Goal: Task Accomplishment & Management: Complete application form

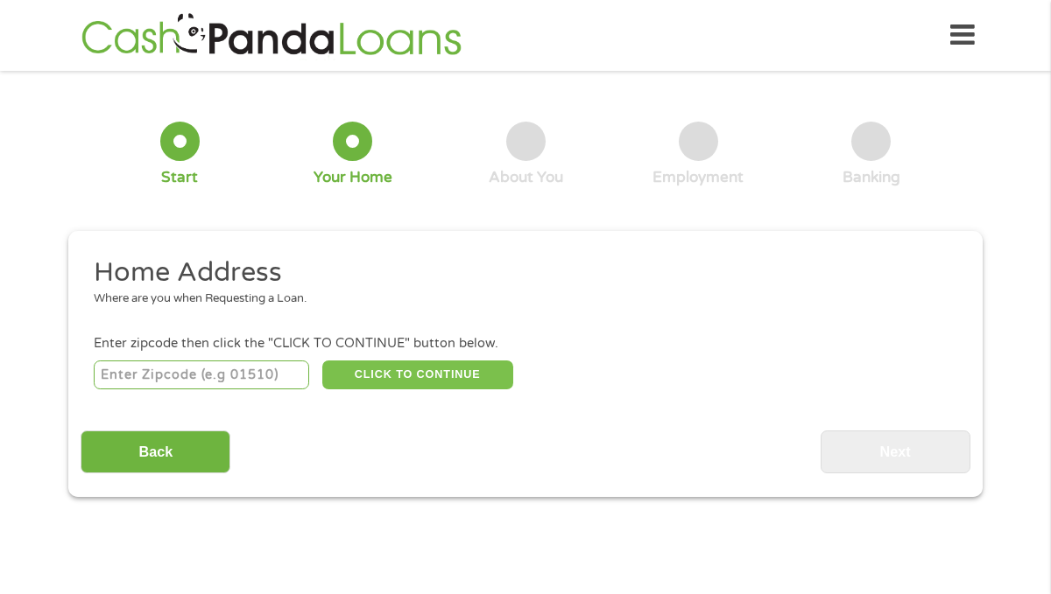
click at [344, 363] on button "CLICK TO CONTINUE" at bounding box center [417, 376] width 191 height 30
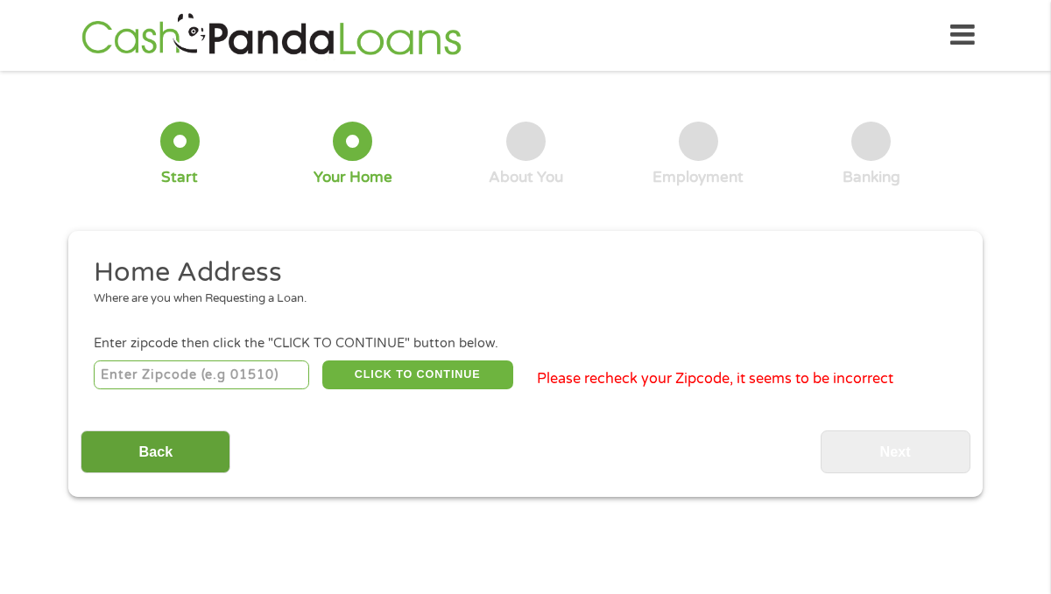
click at [189, 440] on input "Back" at bounding box center [156, 452] width 150 height 43
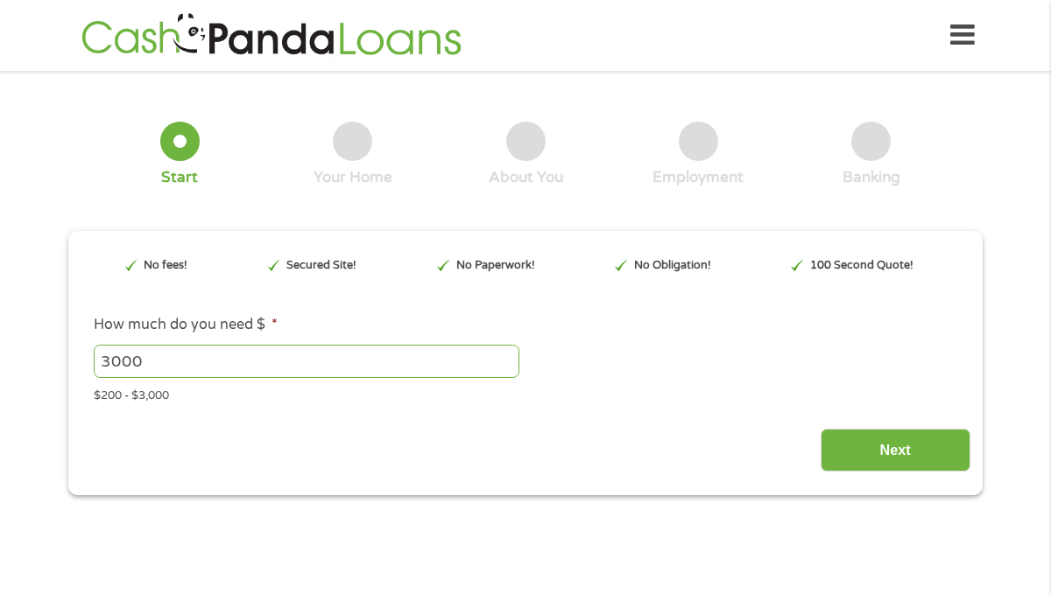
click at [206, 367] on input "3000" at bounding box center [307, 361] width 426 height 33
type input "3"
type input "3000"
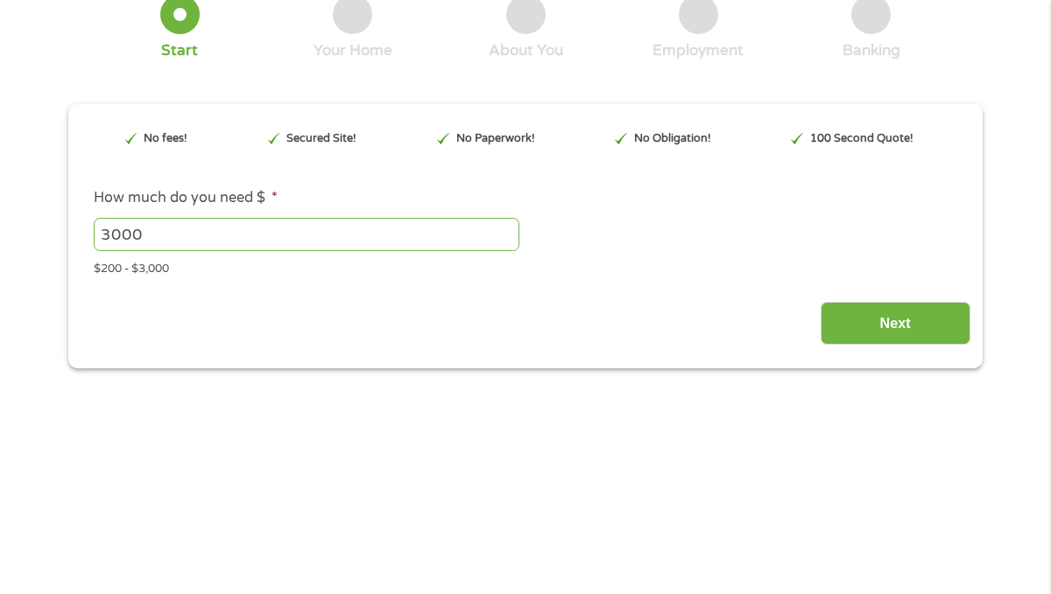
scroll to position [222, 0]
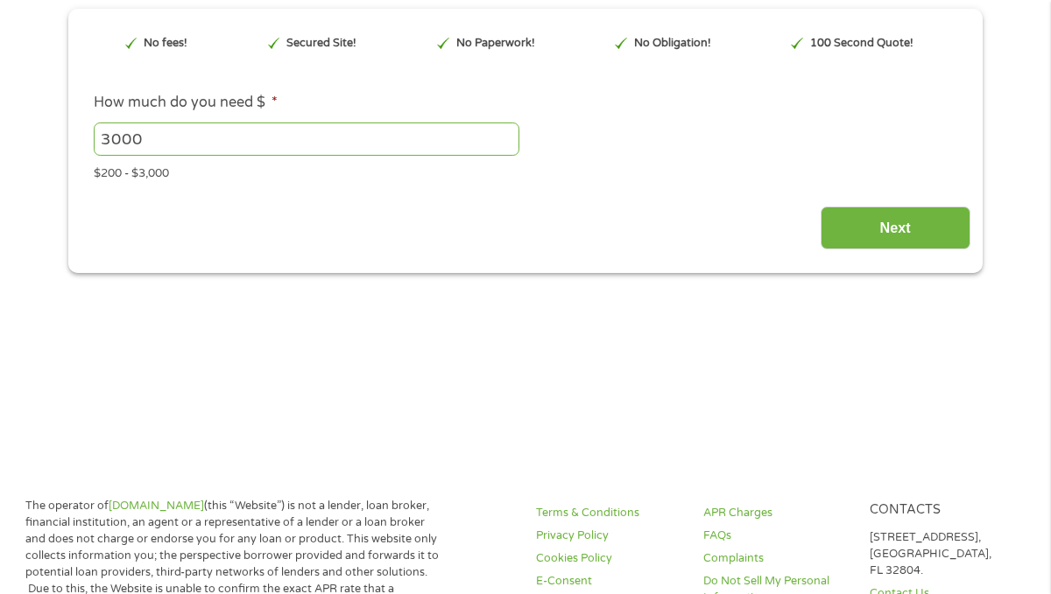
click at [911, 204] on div "Next" at bounding box center [525, 221] width 889 height 55
click at [905, 219] on input "Next" at bounding box center [895, 228] width 150 height 43
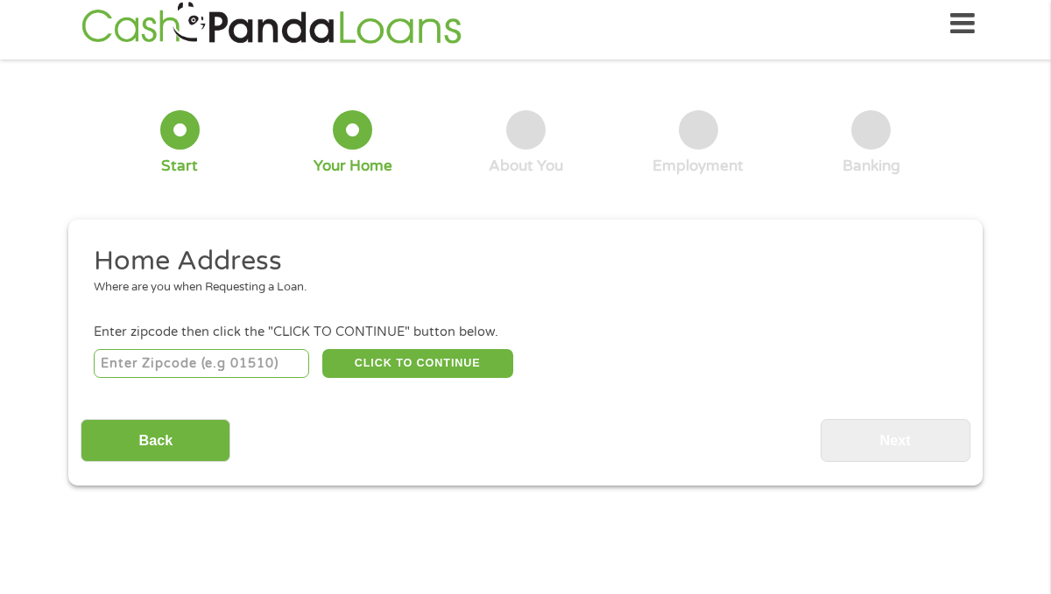
scroll to position [0, 0]
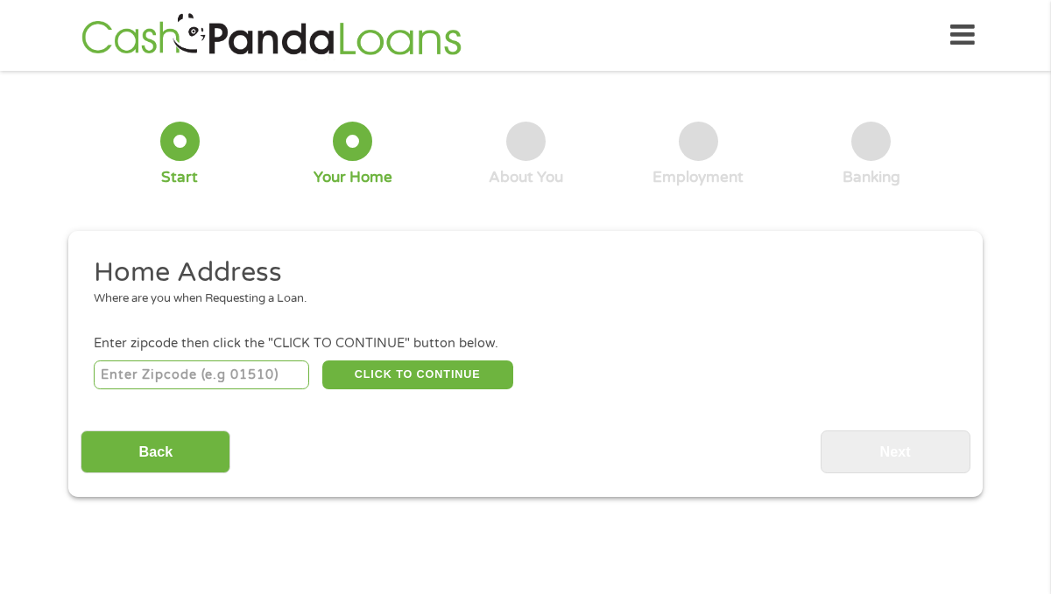
click at [153, 370] on input "number" at bounding box center [202, 376] width 216 height 30
type input "33909"
click at [377, 364] on button "CLICK TO CONTINUE" at bounding box center [417, 376] width 191 height 30
type input "33909"
type input "[GEOGRAPHIC_DATA]"
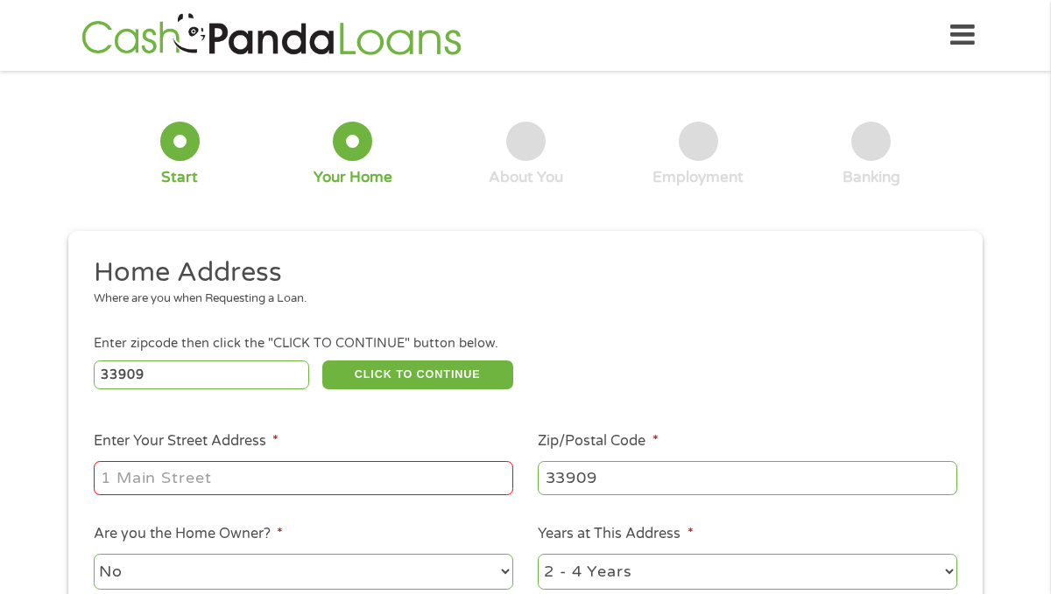
click at [318, 482] on input "Enter Your Street Address *" at bounding box center [303, 477] width 419 height 33
type input "[STREET_ADDRESS]"
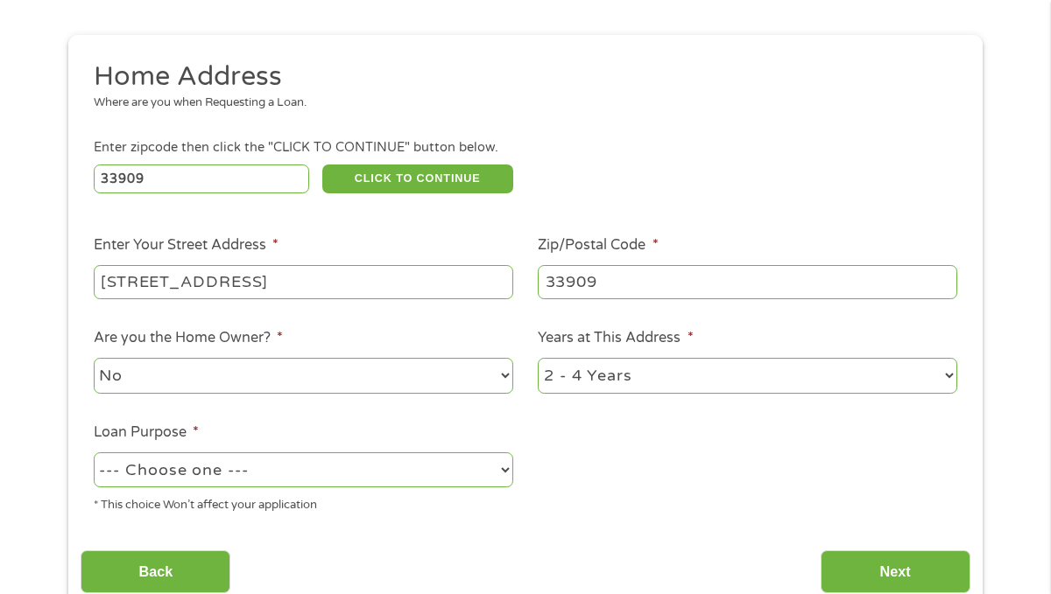
scroll to position [213, 0]
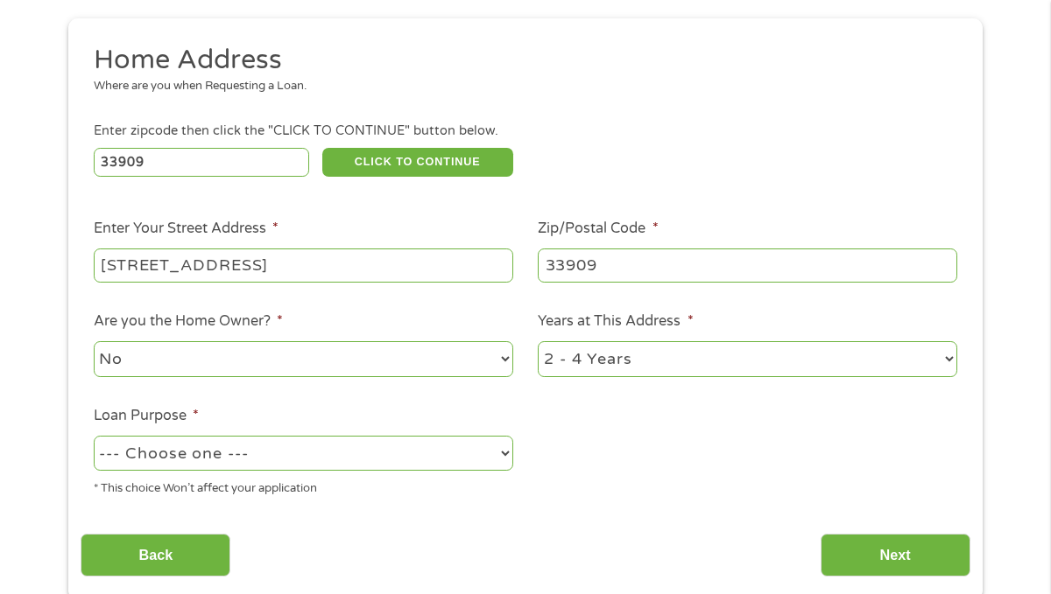
click at [565, 369] on select "1 Year or less 1 - 2 Years 2 - 4 Years Over 4 Years" at bounding box center [747, 359] width 419 height 36
select select "24months"
click at [538, 343] on select "1 Year or less 1 - 2 Years 2 - 4 Years Over 4 Years" at bounding box center [747, 359] width 419 height 36
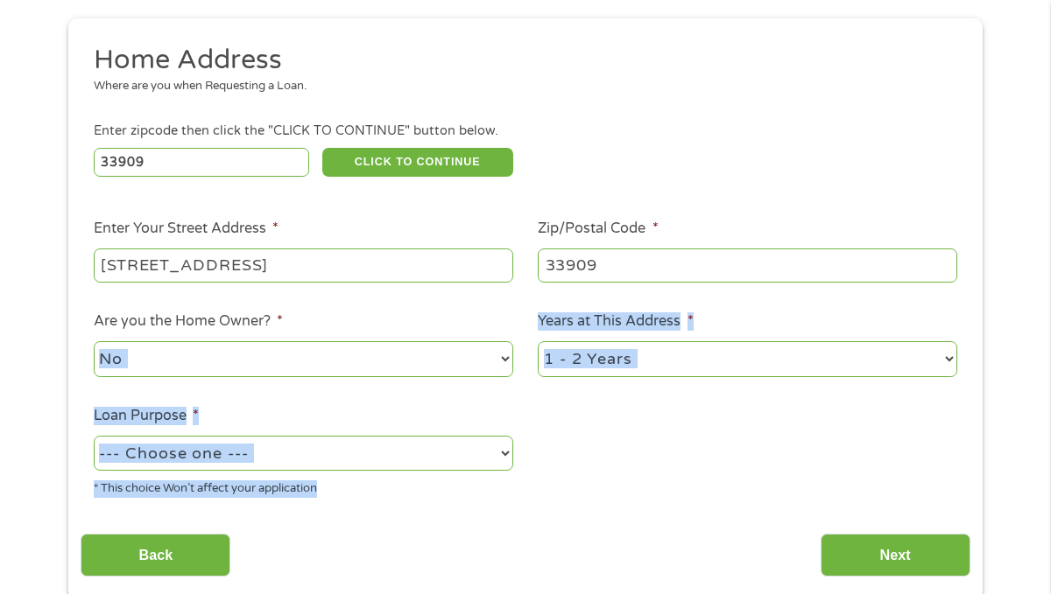
drag, startPoint x: 568, startPoint y: 409, endPoint x: 186, endPoint y: 357, distance: 386.1
click at [186, 357] on ul "Home Address Where are you when Requesting a Loan. Enter zipcode then click the…" at bounding box center [525, 277] width 889 height 468
click at [186, 357] on select "No Yes" at bounding box center [303, 359] width 419 height 36
select select "yes"
click at [94, 343] on select "No Yes" at bounding box center [303, 359] width 419 height 36
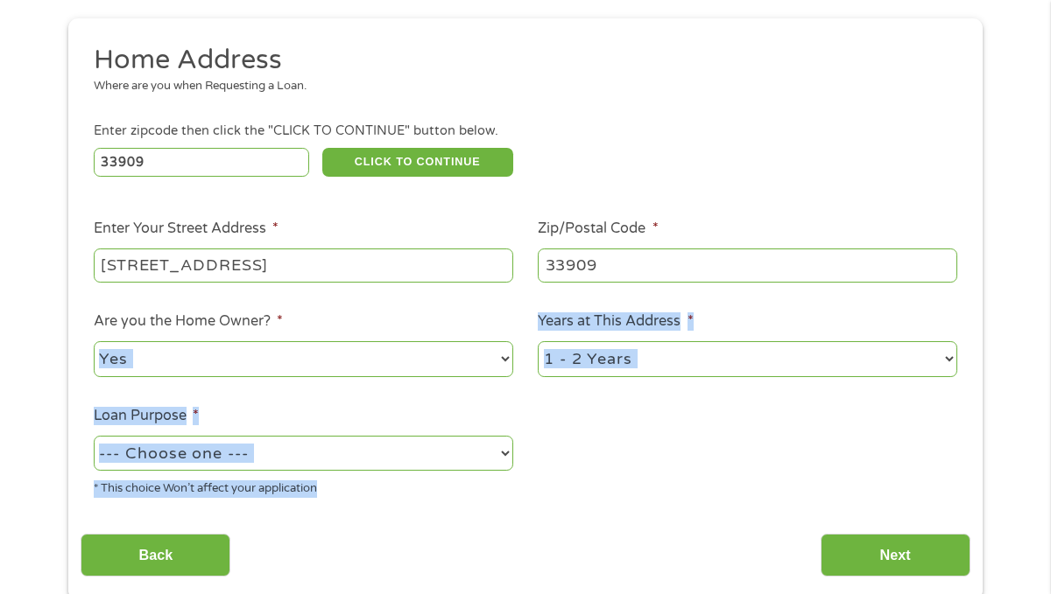
click at [198, 443] on select "--- Choose one --- Pay Bills Debt Consolidation Home Improvement Major Purchase…" at bounding box center [303, 454] width 419 height 36
click at [94, 438] on select "--- Choose one --- Pay Bills Debt Consolidation Home Improvement Major Purchase…" at bounding box center [303, 454] width 419 height 36
click at [540, 424] on ul "Home Address Where are you when Requesting a Loan. Enter zipcode then click the…" at bounding box center [525, 277] width 889 height 468
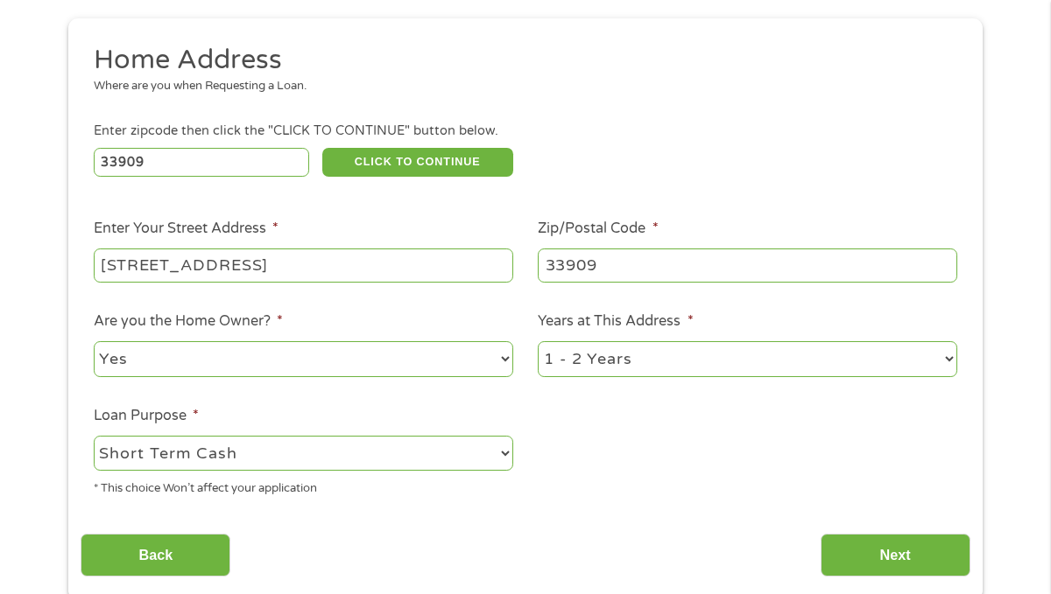
click at [460, 454] on select "--- Choose one --- Pay Bills Debt Consolidation Home Improvement Major Purchase…" at bounding box center [303, 454] width 419 height 36
select select "other"
click at [94, 438] on select "--- Choose one --- Pay Bills Debt Consolidation Home Improvement Major Purchase…" at bounding box center [303, 454] width 419 height 36
click at [572, 466] on ul "Home Address Where are you when Requesting a Loan. Enter zipcode then click the…" at bounding box center [525, 277] width 889 height 468
click at [882, 552] on input "Next" at bounding box center [895, 555] width 150 height 43
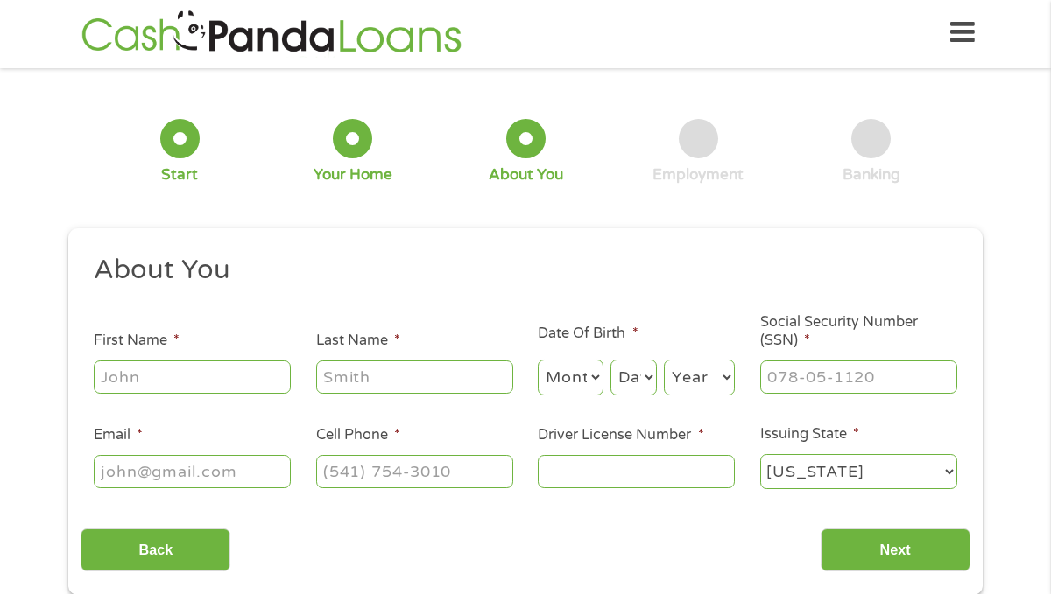
scroll to position [0, 0]
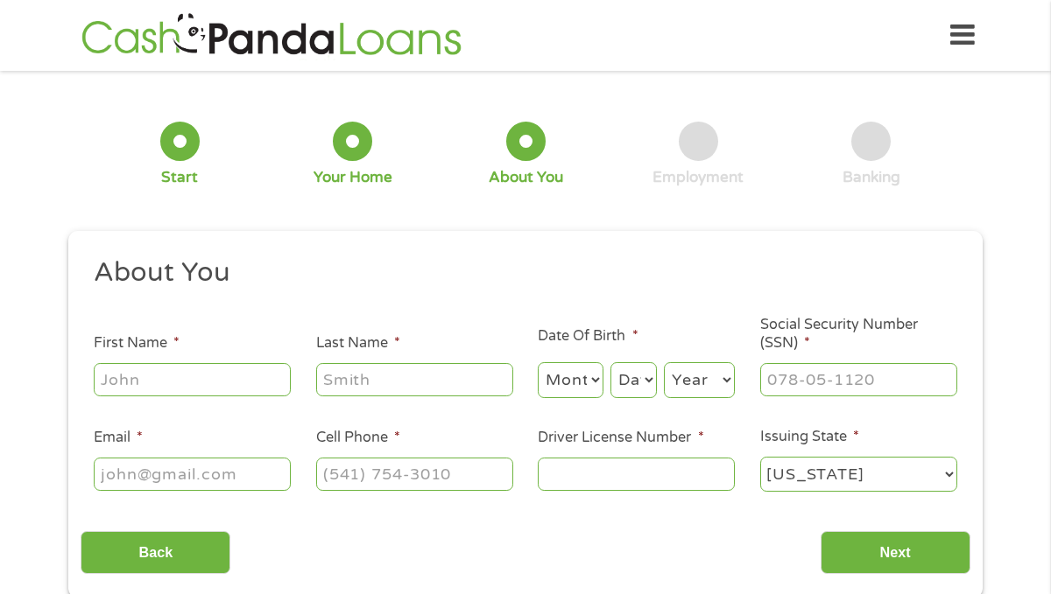
click at [144, 390] on input "First Name *" at bounding box center [192, 379] width 197 height 33
type input "[PERSON_NAME]"
type input "[EMAIL_ADDRESS][DOMAIN_NAME]"
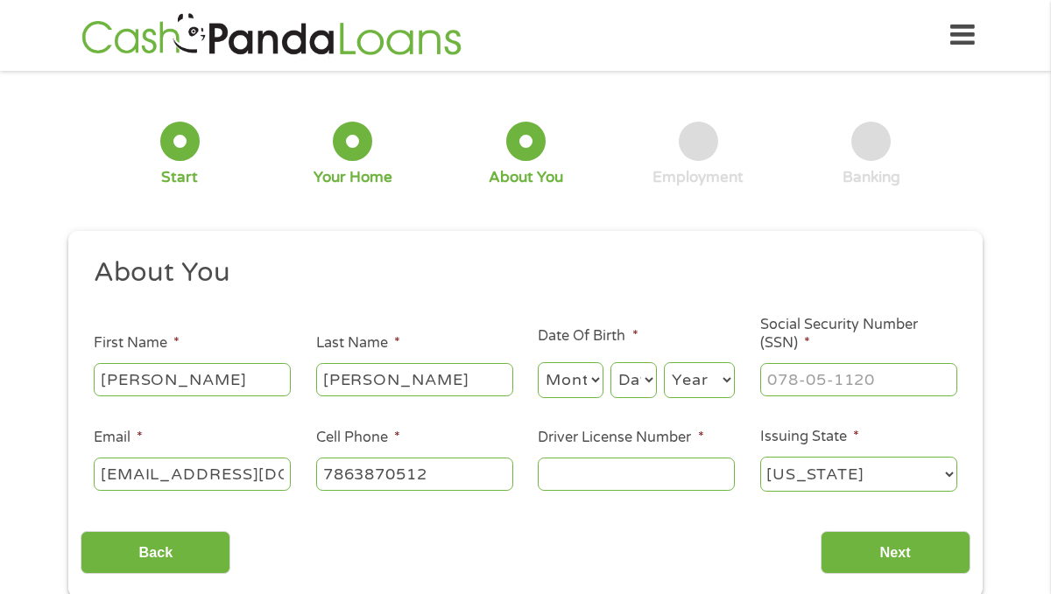
type input "[PHONE_NUMBER]"
click at [570, 390] on select "Month 1 2 3 4 5 6 7 8 9 10 11 12" at bounding box center [571, 380] width 66 height 36
select select "9"
click at [538, 362] on select "Month 1 2 3 4 5 6 7 8 9 10 11 12" at bounding box center [571, 380] width 66 height 36
click at [620, 371] on select "Day 1 2 3 4 5 6 7 8 9 10 11 12 13 14 15 16 17 18 19 20 21 22 23 24 25 26 27 28 …" at bounding box center [633, 380] width 46 height 36
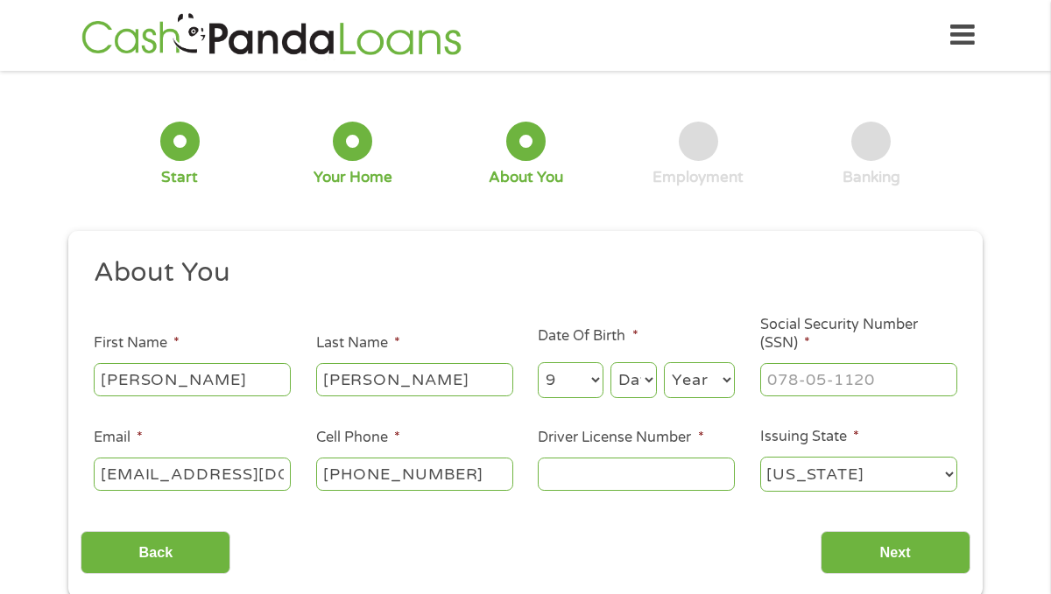
select select "9"
click at [610, 362] on select "Day 1 2 3 4 5 6 7 8 9 10 11 12 13 14 15 16 17 18 19 20 21 22 23 24 25 26 27 28 …" at bounding box center [633, 380] width 46 height 36
click at [691, 365] on select "Year [DATE] 2006 2005 2004 2003 2002 2001 2000 1999 1998 1997 1996 1995 1994 19…" at bounding box center [699, 380] width 71 height 36
select select "1994"
click at [664, 362] on select "Year [DATE] 2006 2005 2004 2003 2002 2001 2000 1999 1998 1997 1996 1995 1994 19…" at bounding box center [699, 380] width 71 height 36
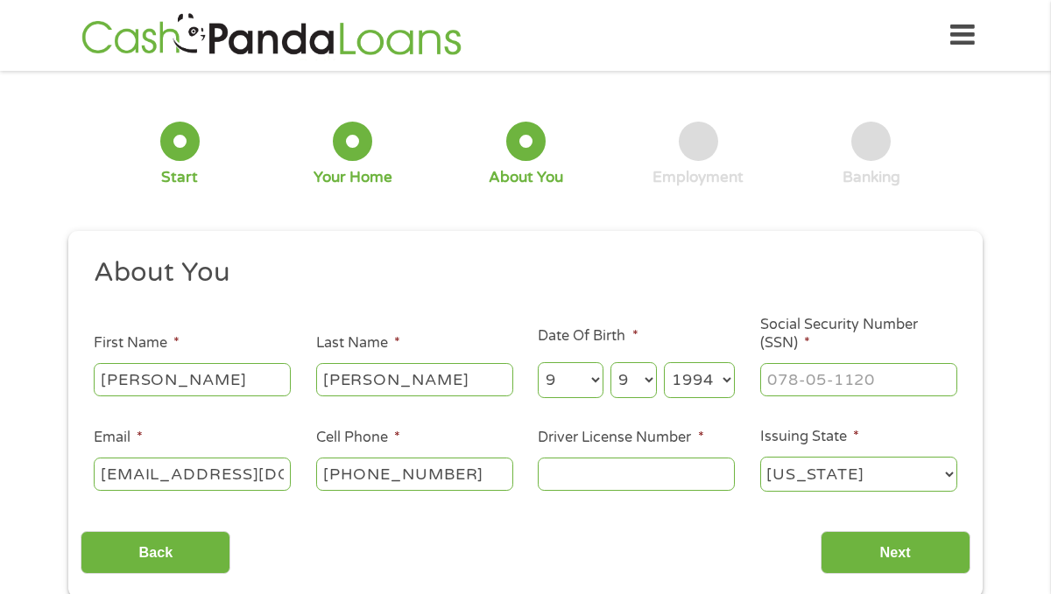
click at [780, 373] on input "Social Security Number (SSN) *" at bounding box center [858, 379] width 197 height 33
type input "769-56-7812"
click at [594, 486] on input "Driver License Number *" at bounding box center [636, 474] width 197 height 33
click at [460, 277] on h2 "About You" at bounding box center [519, 273] width 851 height 35
click at [630, 468] on input "A416" at bounding box center [636, 474] width 197 height 33
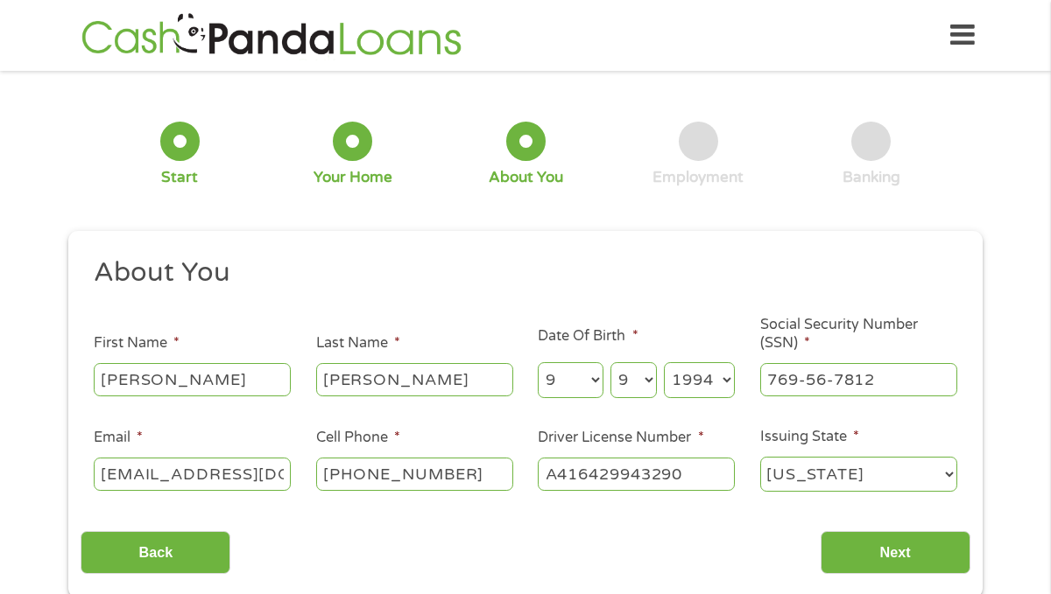
type input "A416429943290"
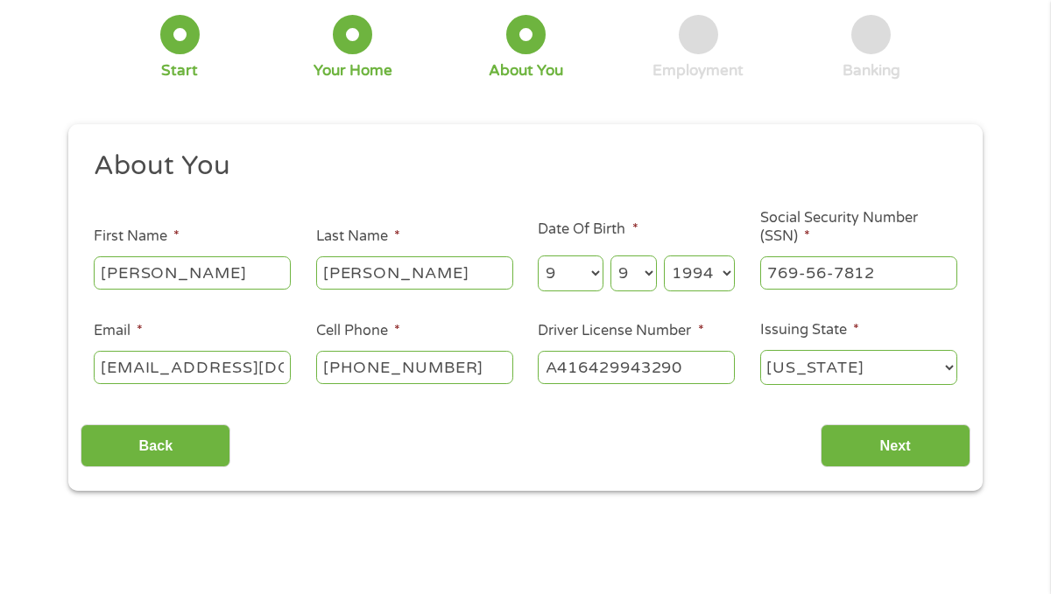
scroll to position [108, 0]
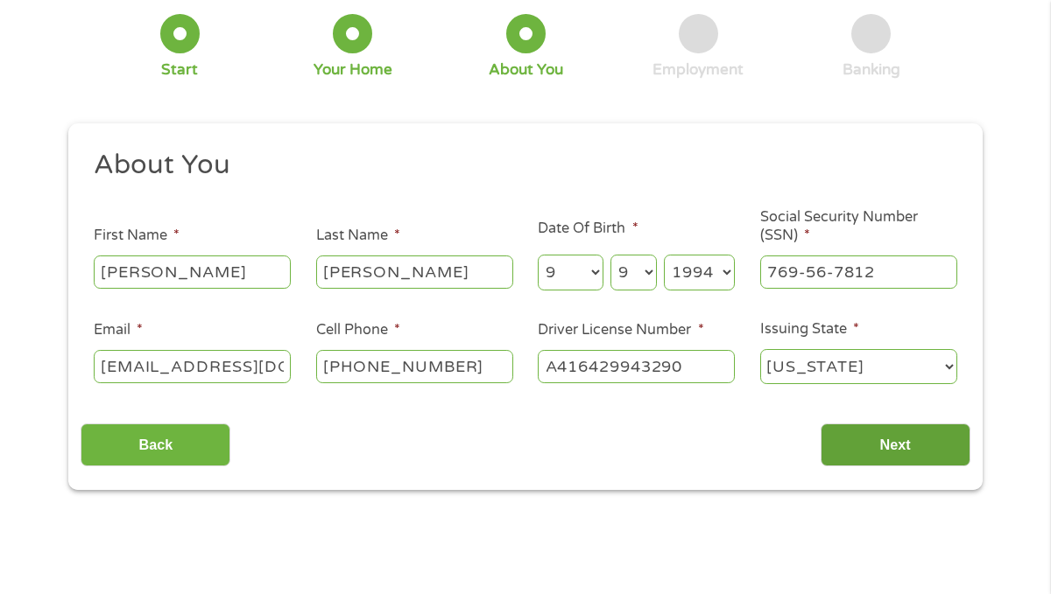
click at [918, 446] on input "Next" at bounding box center [895, 445] width 150 height 43
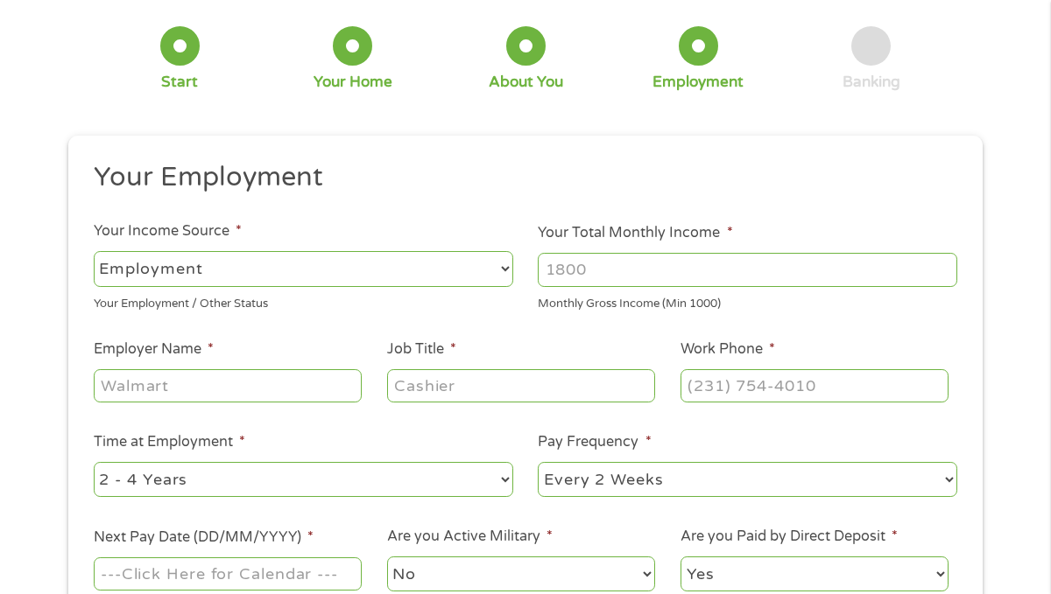
scroll to position [100, 0]
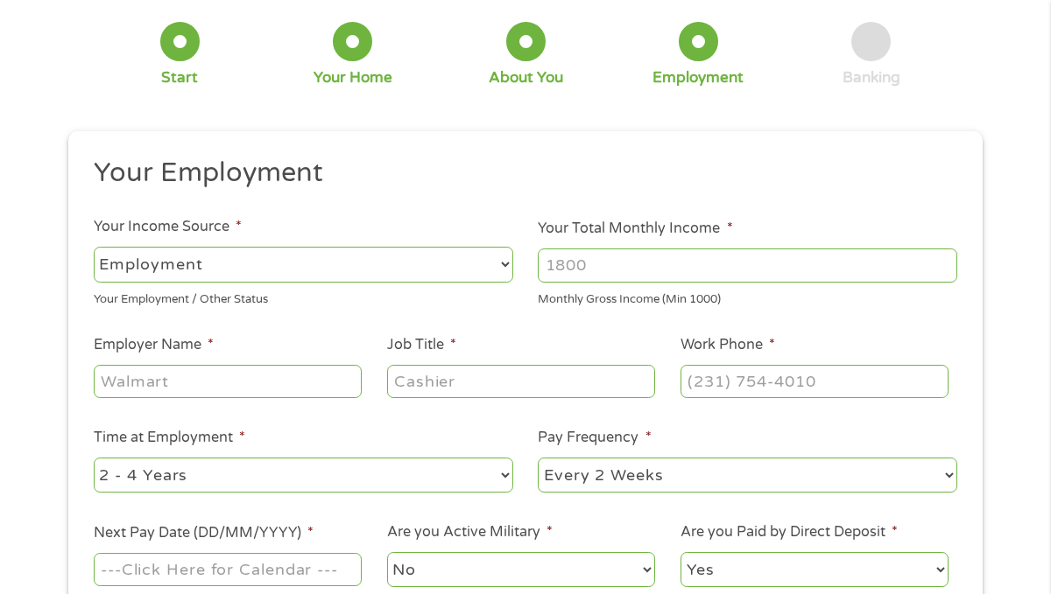
click at [601, 259] on input "Your Total Monthly Income *" at bounding box center [747, 265] width 419 height 33
type input "6667"
click at [190, 380] on input "Employer Name *" at bounding box center [228, 381] width 268 height 33
type input "Mercedes Benz [GEOGRAPHIC_DATA][PERSON_NAME]"
type input "Technician"
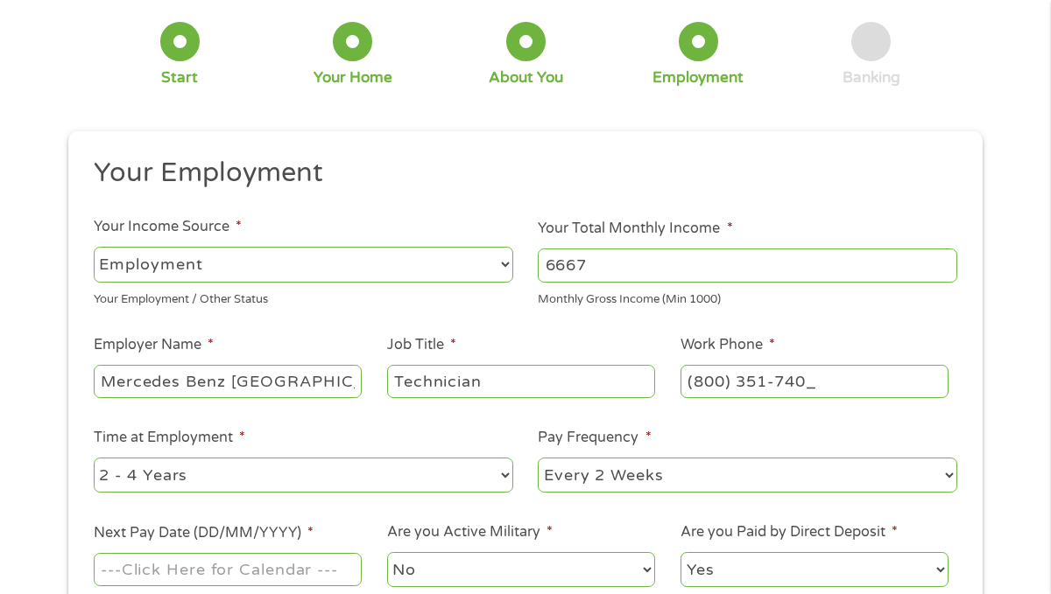
type input "[PHONE_NUMBER]"
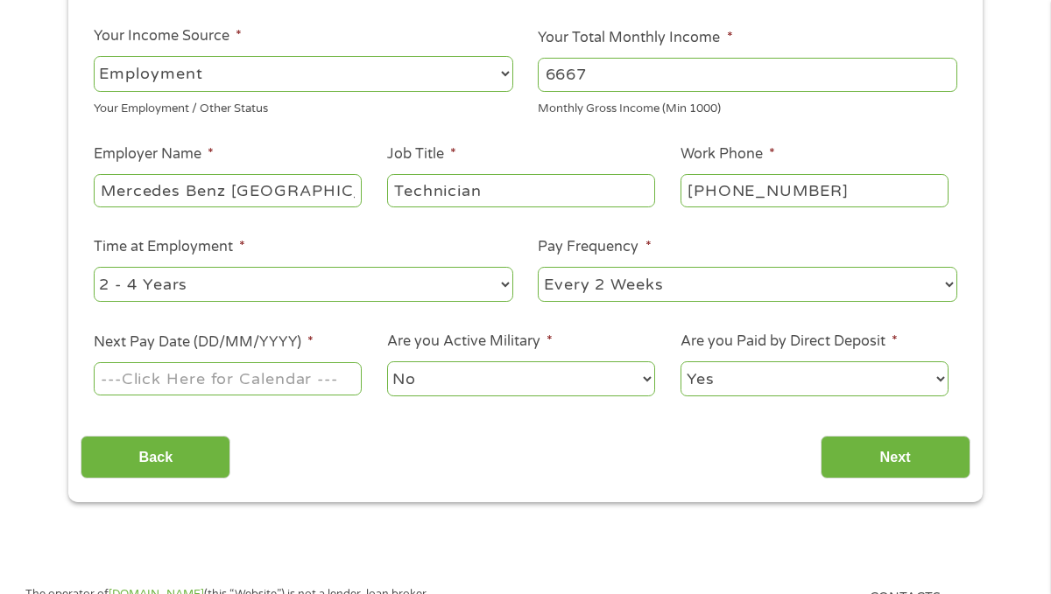
scroll to position [293, 0]
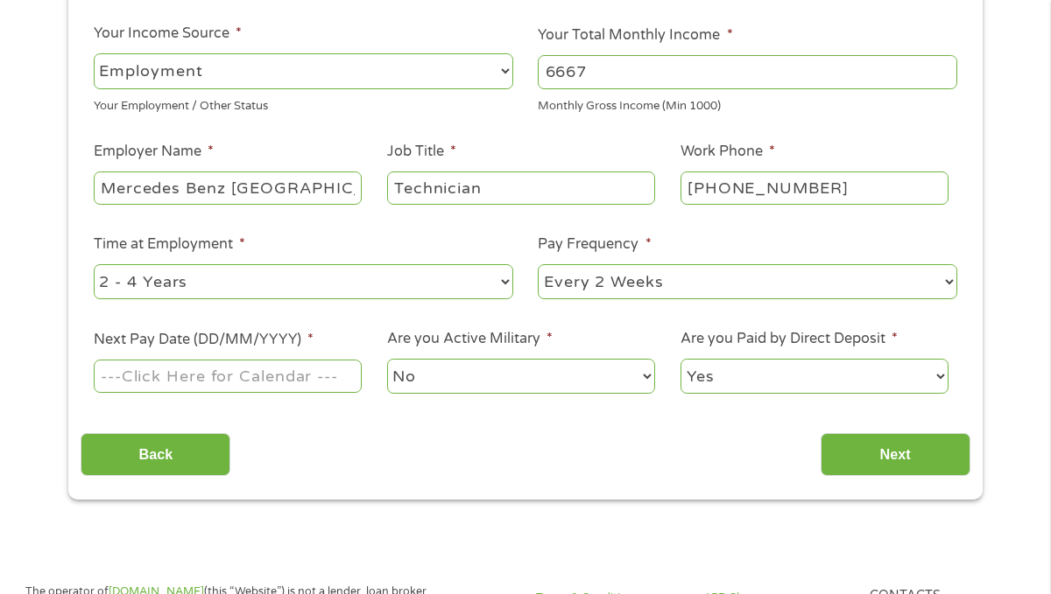
click at [580, 283] on select "--- Choose one --- Every 2 Weeks Every Week Monthly Semi-Monthly" at bounding box center [747, 282] width 419 height 36
select select "semimonthly"
click at [538, 264] on select "--- Choose one --- Every 2 Weeks Every Week Monthly Semi-Monthly" at bounding box center [747, 282] width 419 height 36
click at [564, 287] on select "--- Choose one --- Every 2 Weeks Every Week Monthly Semi-Monthly" at bounding box center [747, 282] width 419 height 36
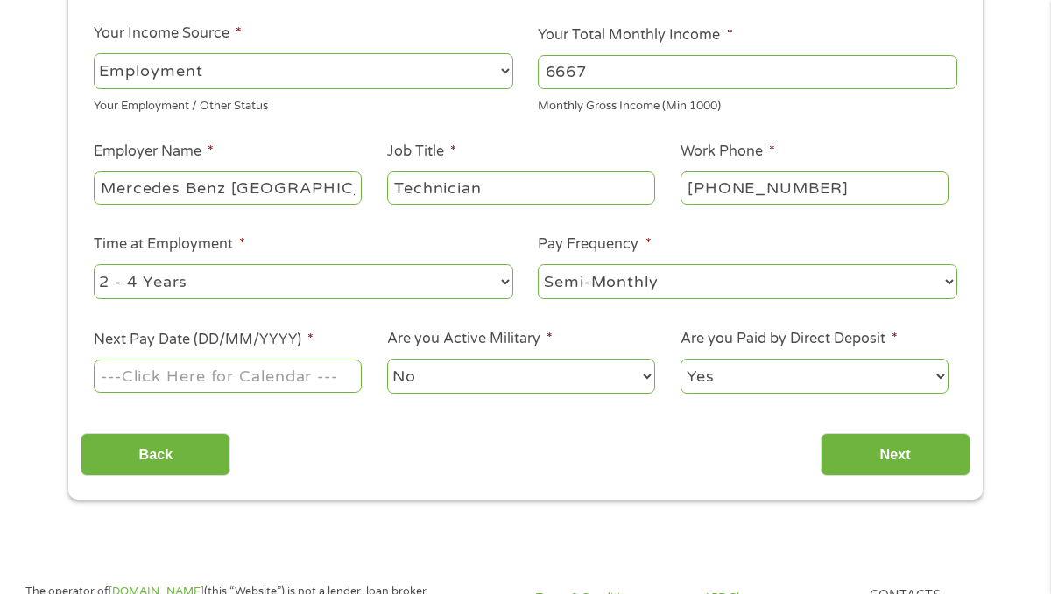
click at [564, 287] on select "--- Choose one --- Every 2 Weeks Every Week Monthly Semi-Monthly" at bounding box center [747, 282] width 419 height 36
click at [158, 365] on input "Next Pay Date (DD/MM/YYYY) *" at bounding box center [228, 376] width 268 height 33
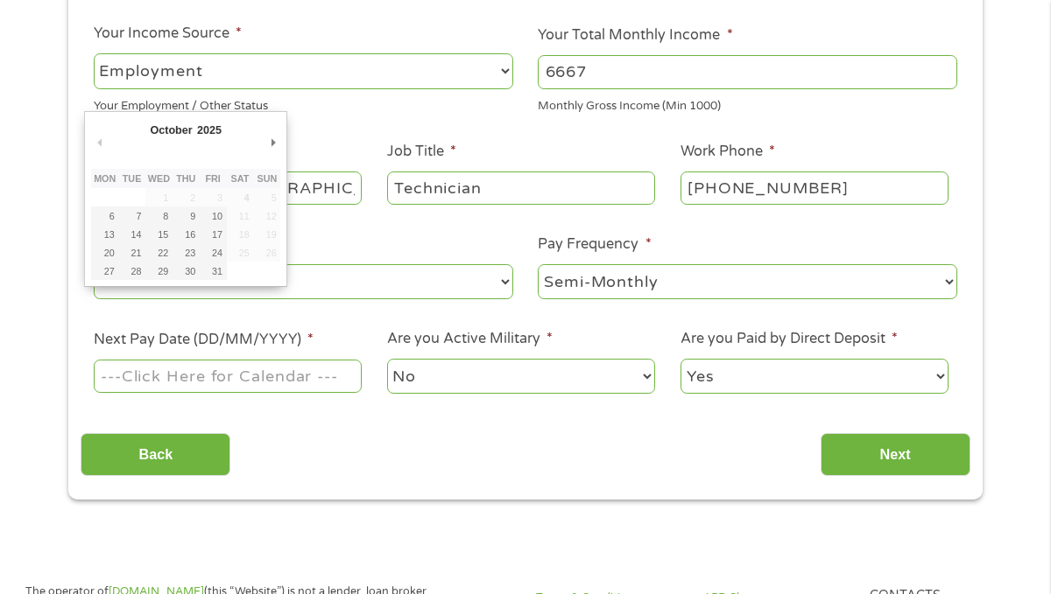
click at [158, 365] on input "Next Pay Date (DD/MM/YYYY) *" at bounding box center [228, 376] width 268 height 33
type input "[DATE]"
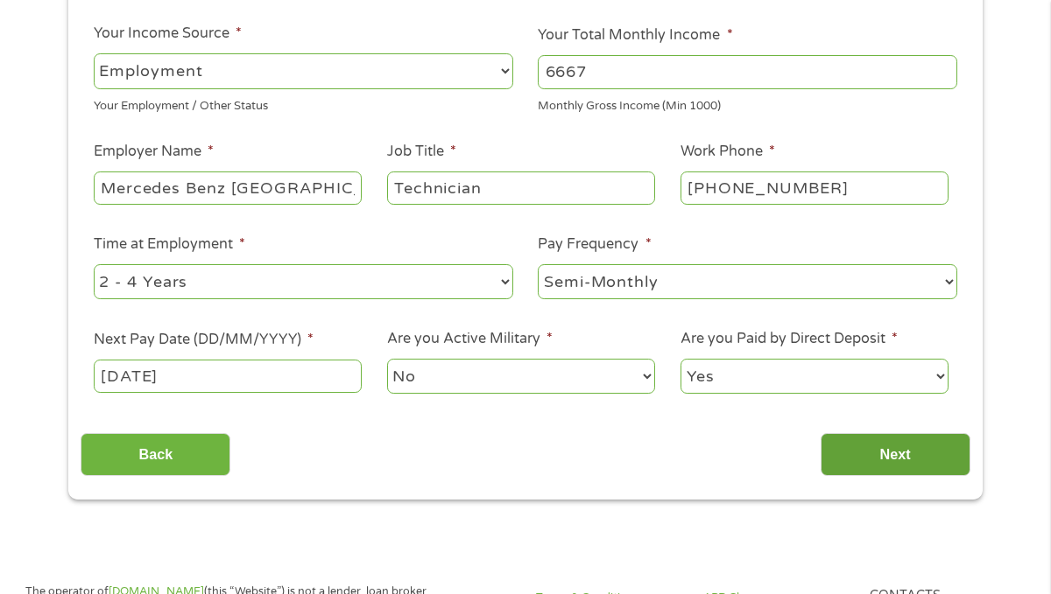
click at [880, 466] on input "Next" at bounding box center [895, 454] width 150 height 43
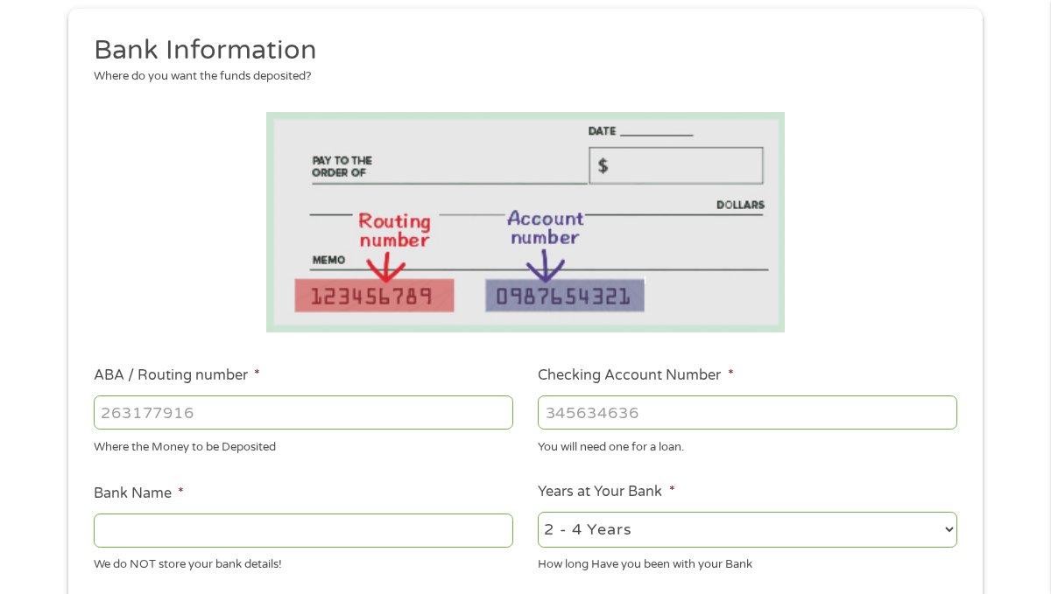
scroll to position [224, 0]
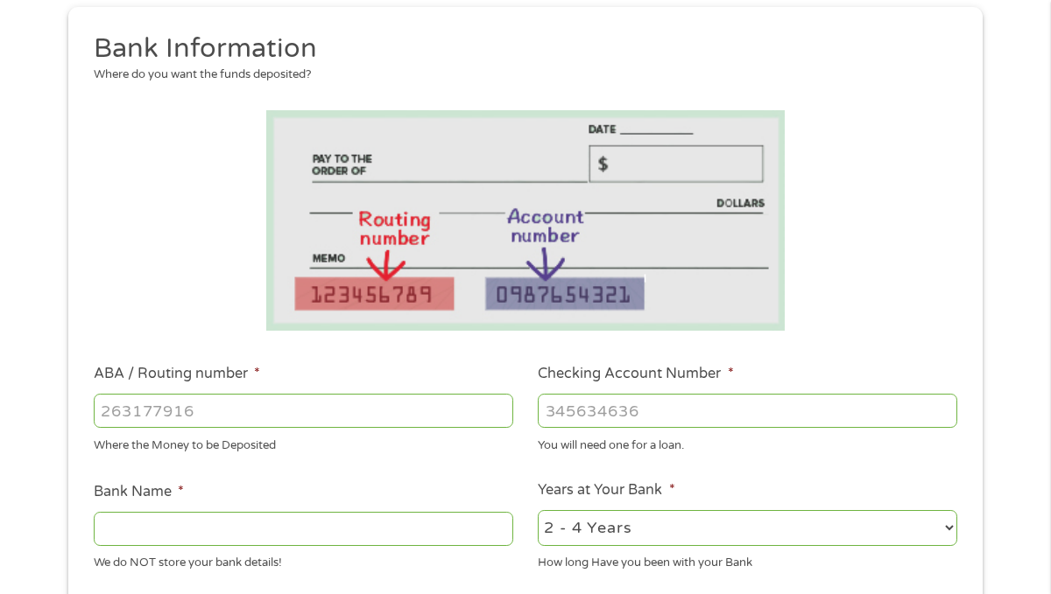
click at [378, 404] on input "ABA / Routing number *" at bounding box center [303, 410] width 419 height 33
type input "36303519958"
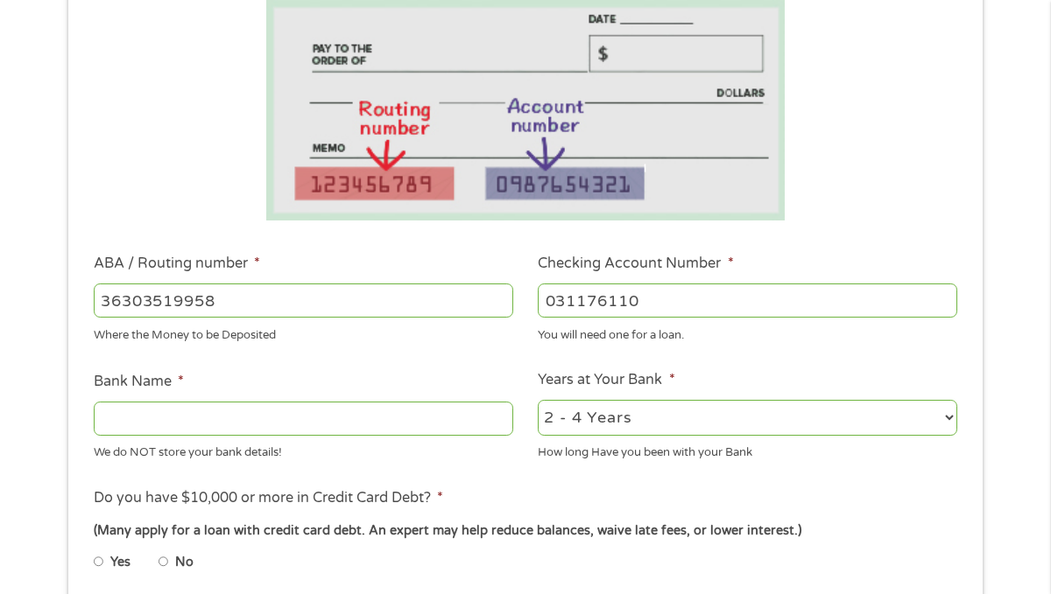
scroll to position [336, 0]
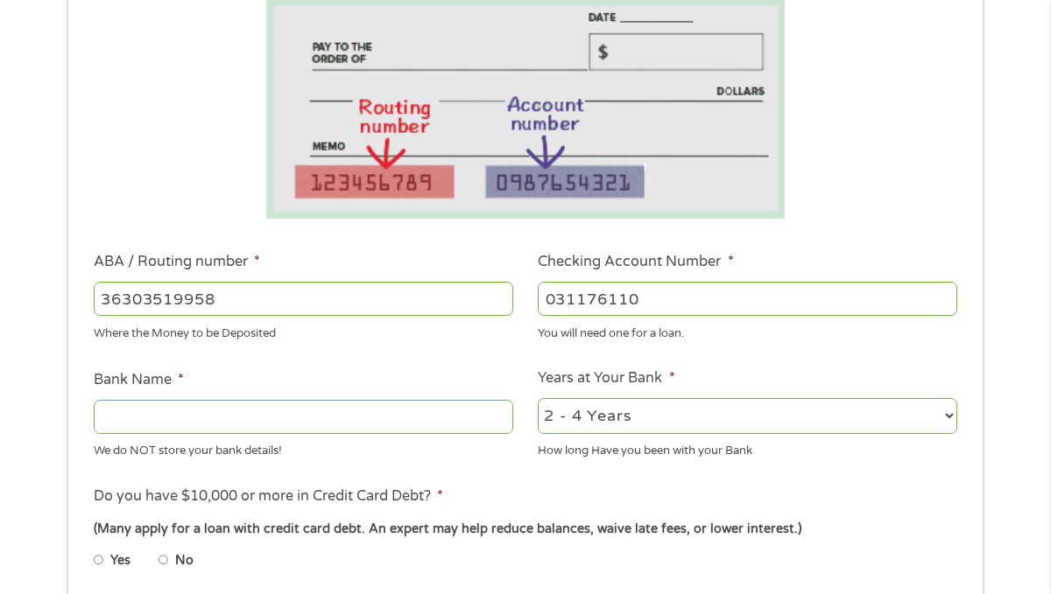
type input "031176110"
click at [222, 420] on input "Bank Name *" at bounding box center [303, 416] width 419 height 33
type input "Capital"
type input "C"
type input "Capital One"
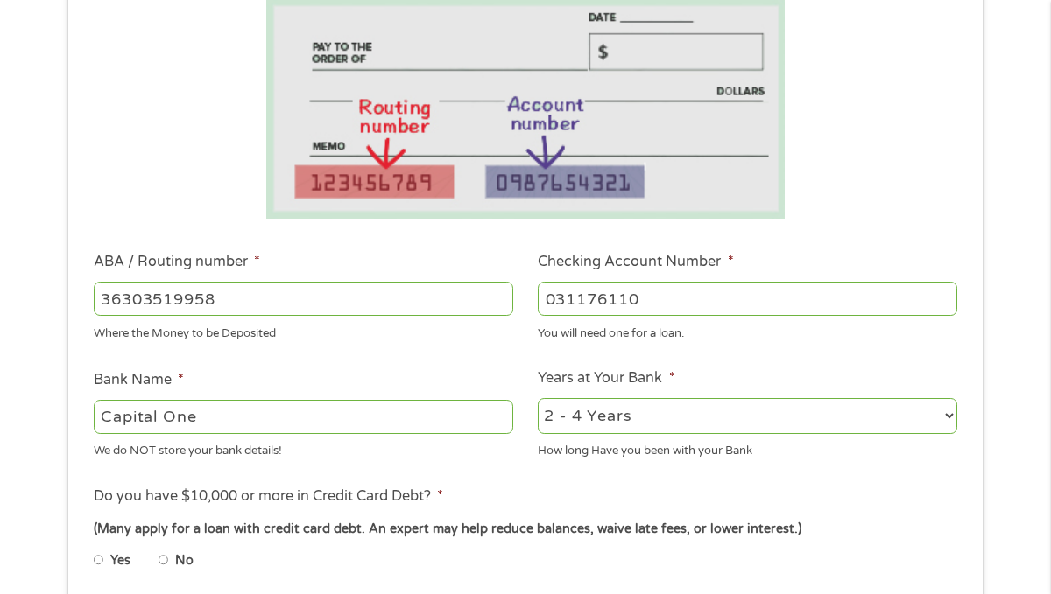
click at [18, 383] on div "1 Start 2 Your Home 3 About You 4 Employment 5 Banking 6 This field is hidden w…" at bounding box center [525, 315] width 1051 height 1136
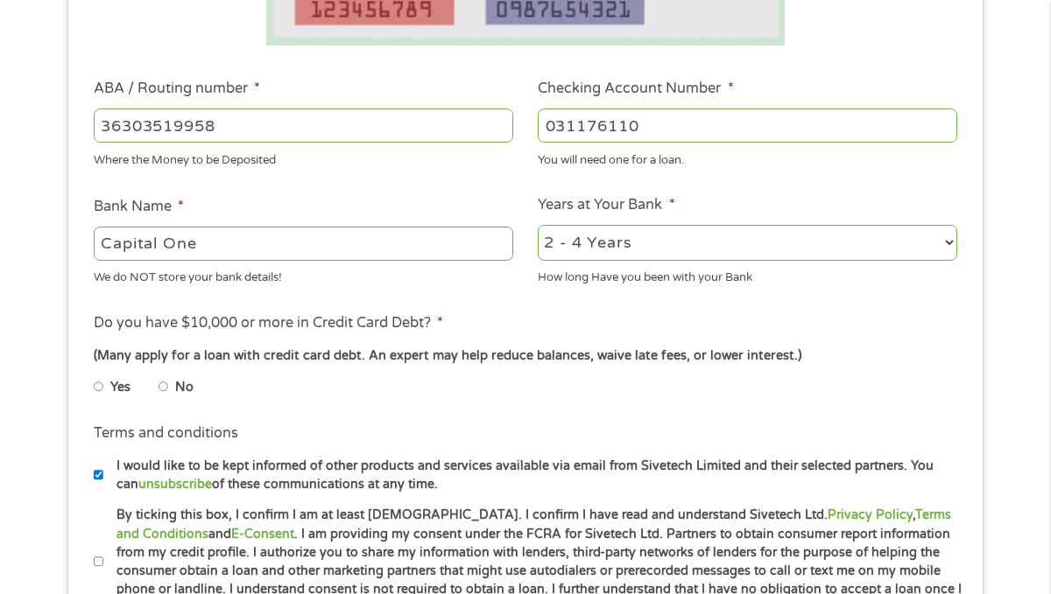
scroll to position [513, 0]
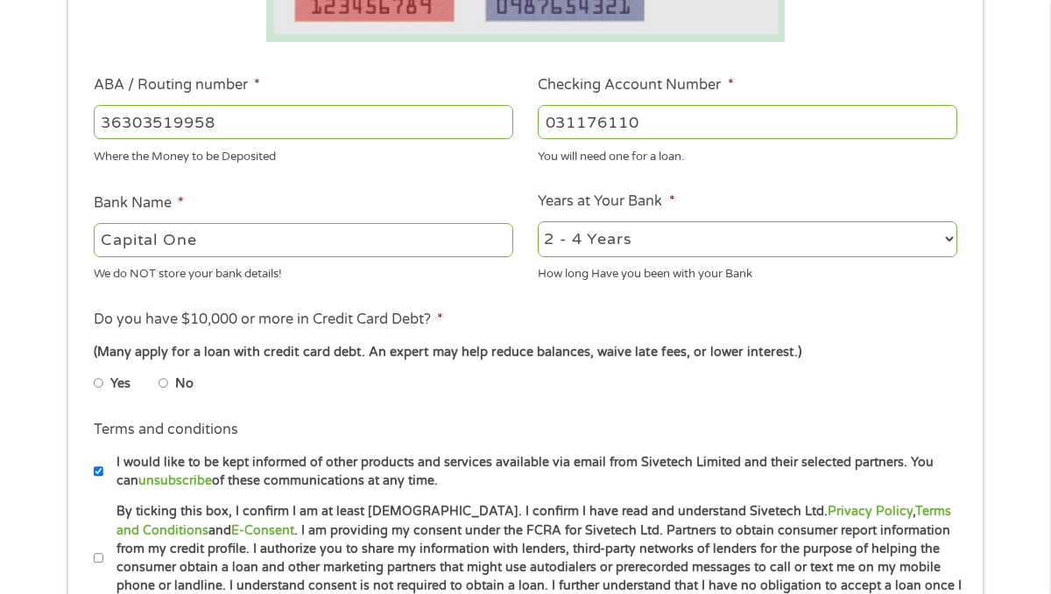
click at [163, 385] on input "No" at bounding box center [163, 383] width 11 height 28
radio input "true"
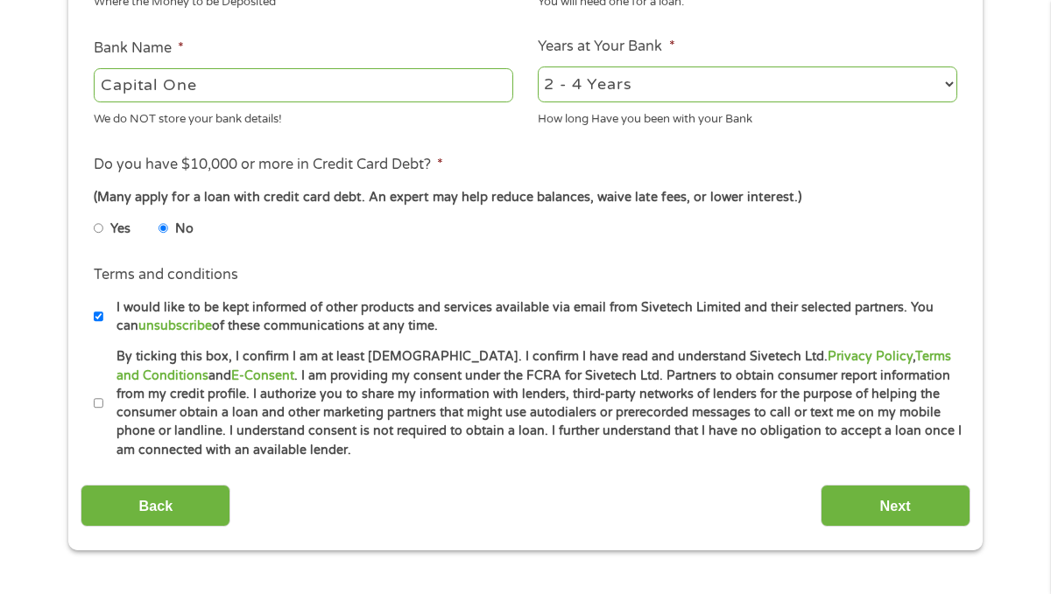
scroll to position [671, 0]
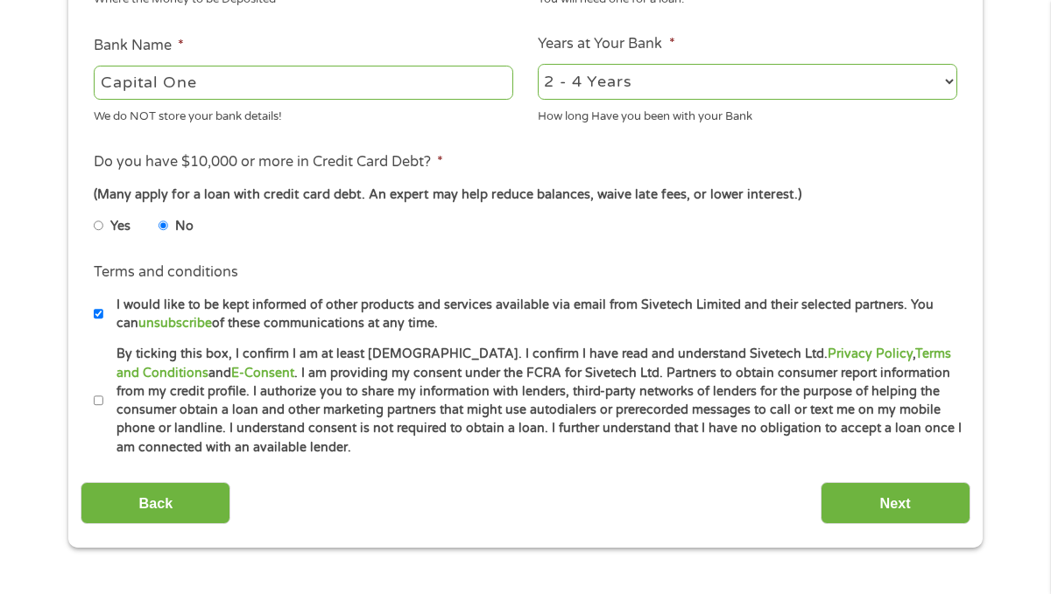
click at [243, 305] on label "I would like to be kept informed of other products and services available via e…" at bounding box center [532, 315] width 859 height 38
click at [104, 305] on input "I would like to be kept informed of other products and services available via e…" at bounding box center [99, 314] width 11 height 28
checkbox input "false"
click at [263, 373] on label "By ticking this box, I confirm I am at least [DEMOGRAPHIC_DATA]. I confirm I ha…" at bounding box center [532, 401] width 859 height 112
click at [104, 387] on input "By ticking this box, I confirm I am at least [DEMOGRAPHIC_DATA]. I confirm I ha…" at bounding box center [99, 401] width 11 height 28
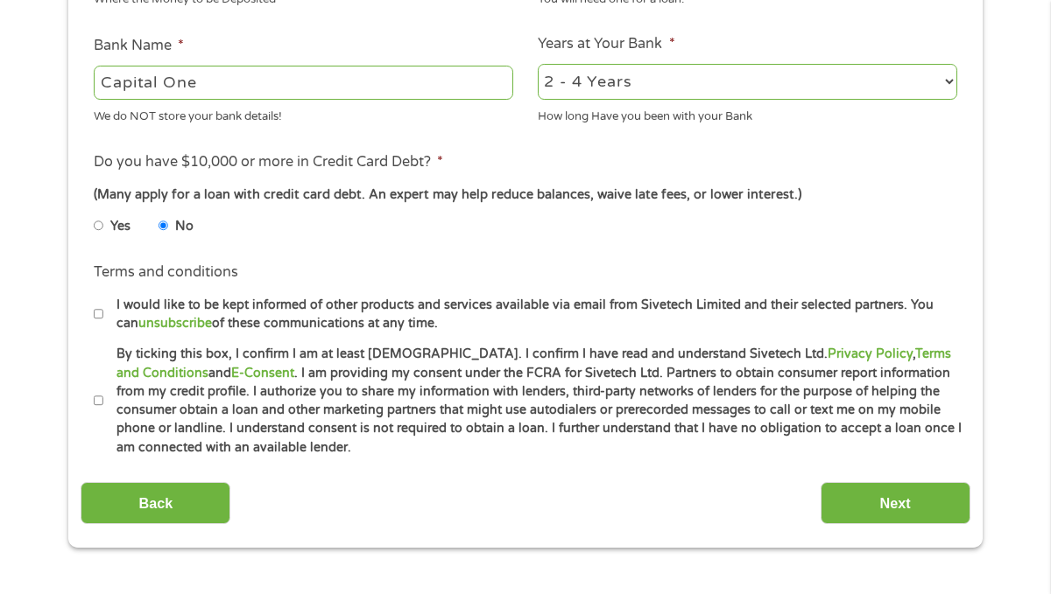
checkbox input "true"
click at [883, 498] on input "Next" at bounding box center [895, 503] width 150 height 43
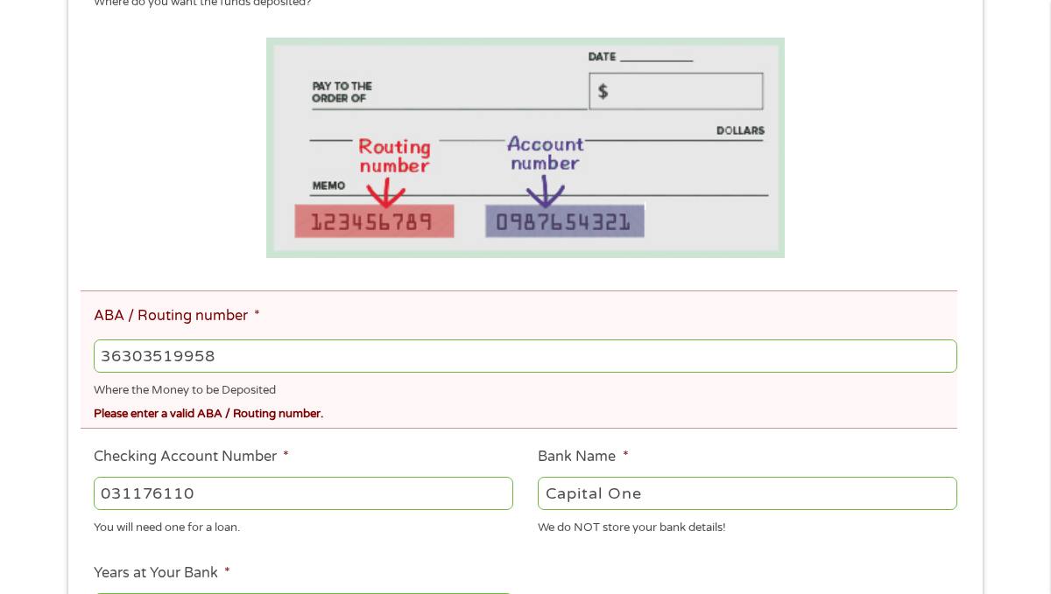
scroll to position [365, 0]
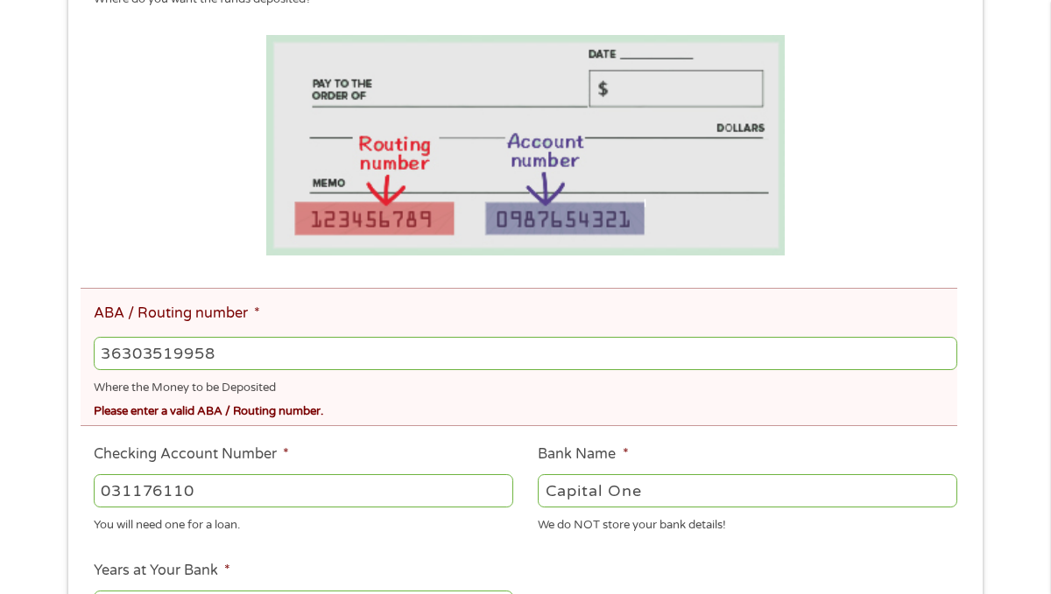
drag, startPoint x: 242, startPoint y: 357, endPoint x: 49, endPoint y: 384, distance: 194.5
click at [49, 384] on div "There was a problem with your submission. Please review the fields below. 1 Sta…" at bounding box center [525, 396] width 1051 height 1357
click at [440, 498] on input "031176110" at bounding box center [303, 491] width 419 height 33
type input "0"
type input "36303519958"
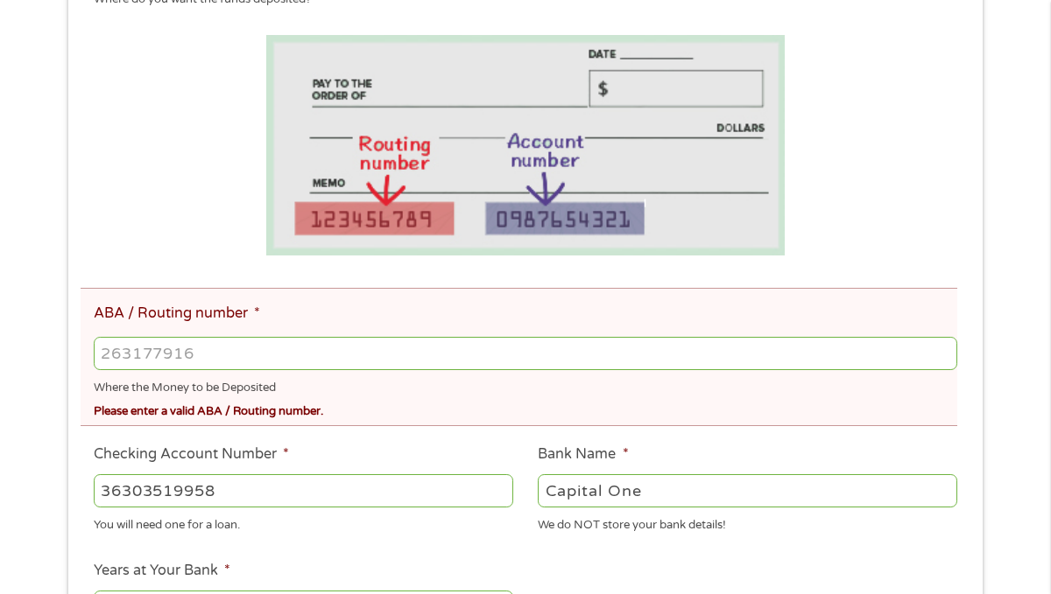
click at [350, 347] on input "ABA / Routing number *" at bounding box center [525, 353] width 863 height 33
type input "031176110"
type input "CAPITAL ONE NA"
type input "031176110"
click at [20, 368] on div "There was a problem with your submission. Please review the fields below. 1 Sta…" at bounding box center [525, 396] width 1051 height 1357
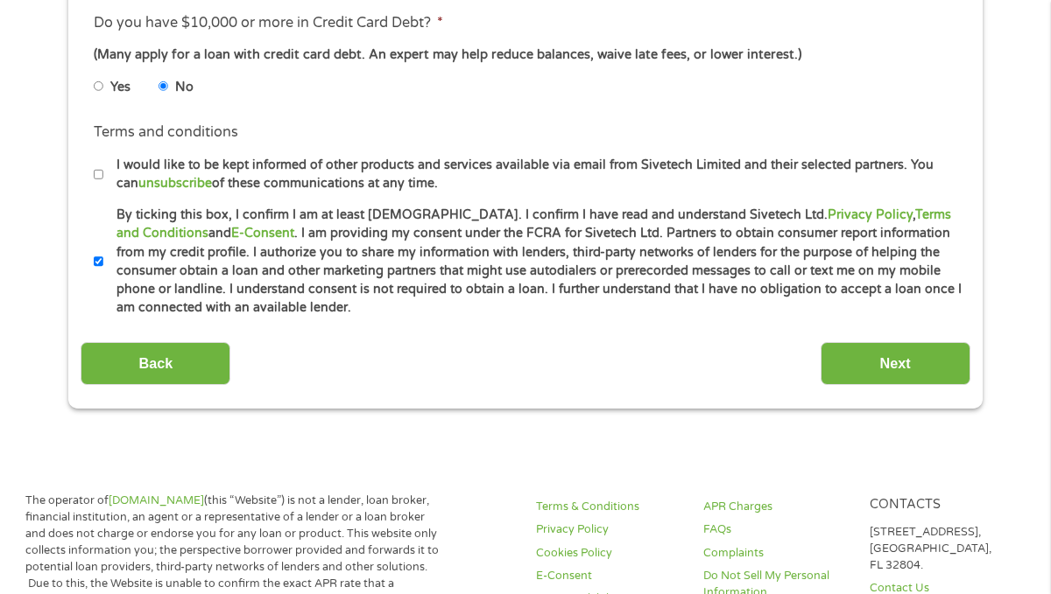
scroll to position [1005, 0]
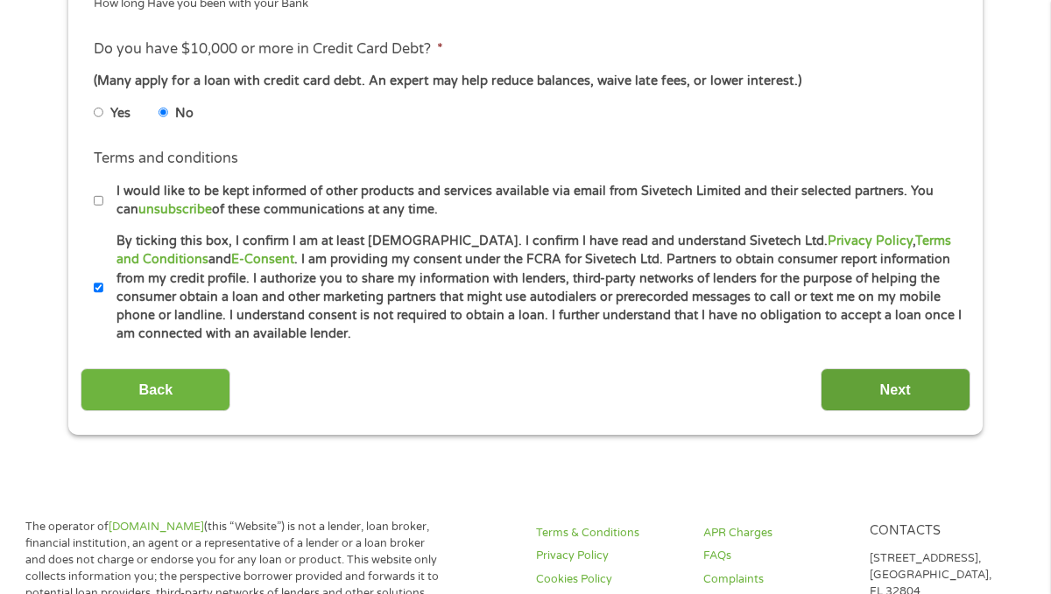
click at [874, 398] on input "Next" at bounding box center [895, 390] width 150 height 43
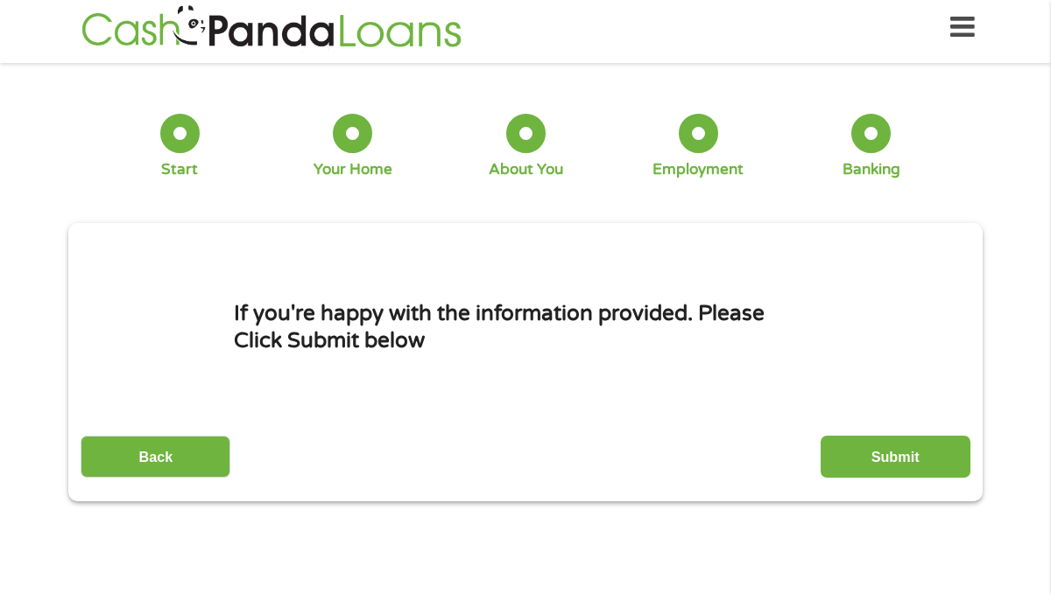
scroll to position [0, 0]
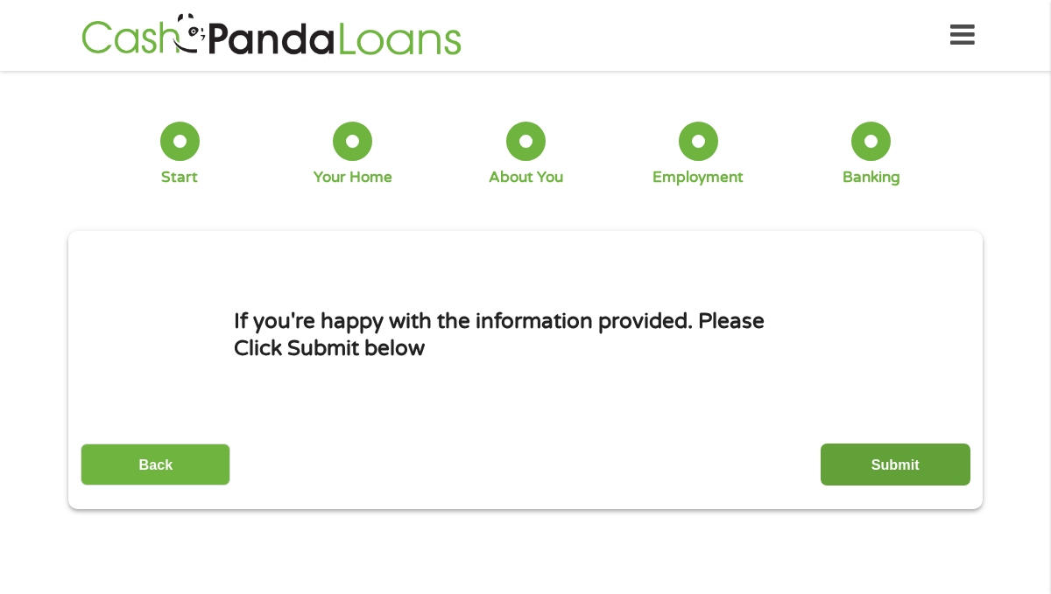
click at [871, 463] on input "Submit" at bounding box center [895, 465] width 150 height 43
